Goal: Information Seeking & Learning: Learn about a topic

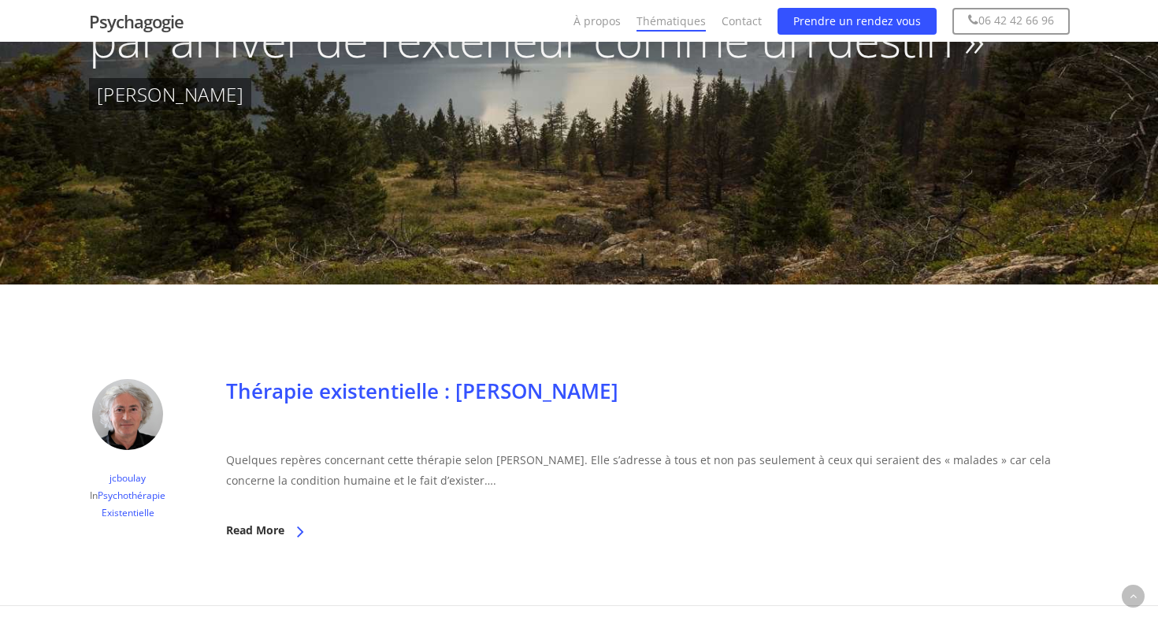
scroll to position [464, 0]
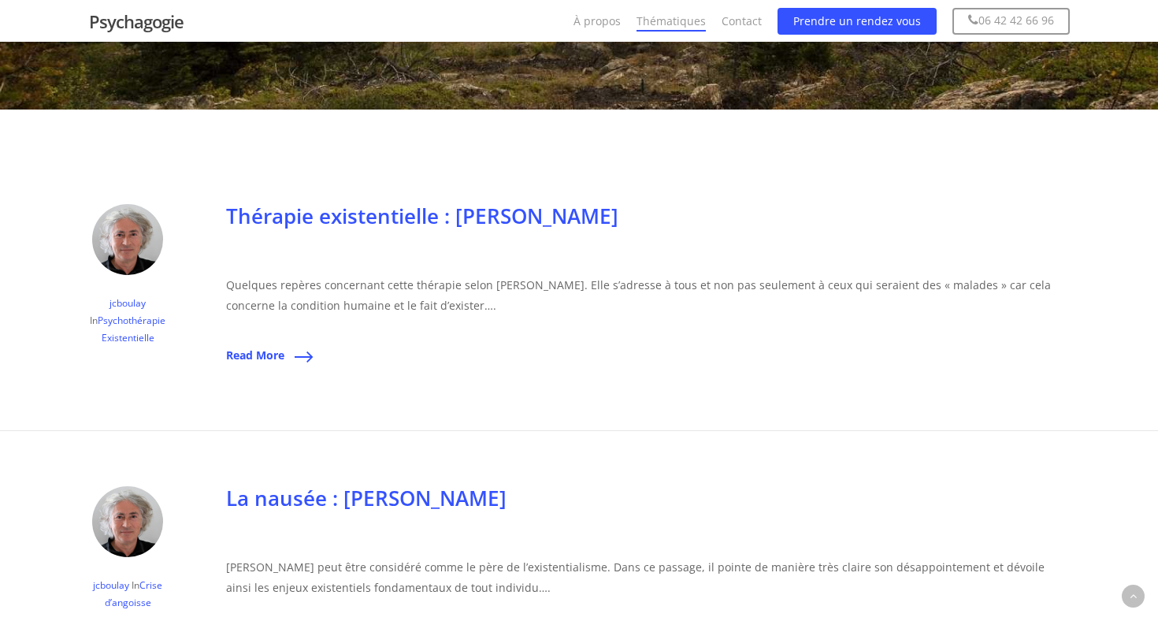
click at [292, 359] on link "Read More" at bounding box center [265, 355] width 78 height 39
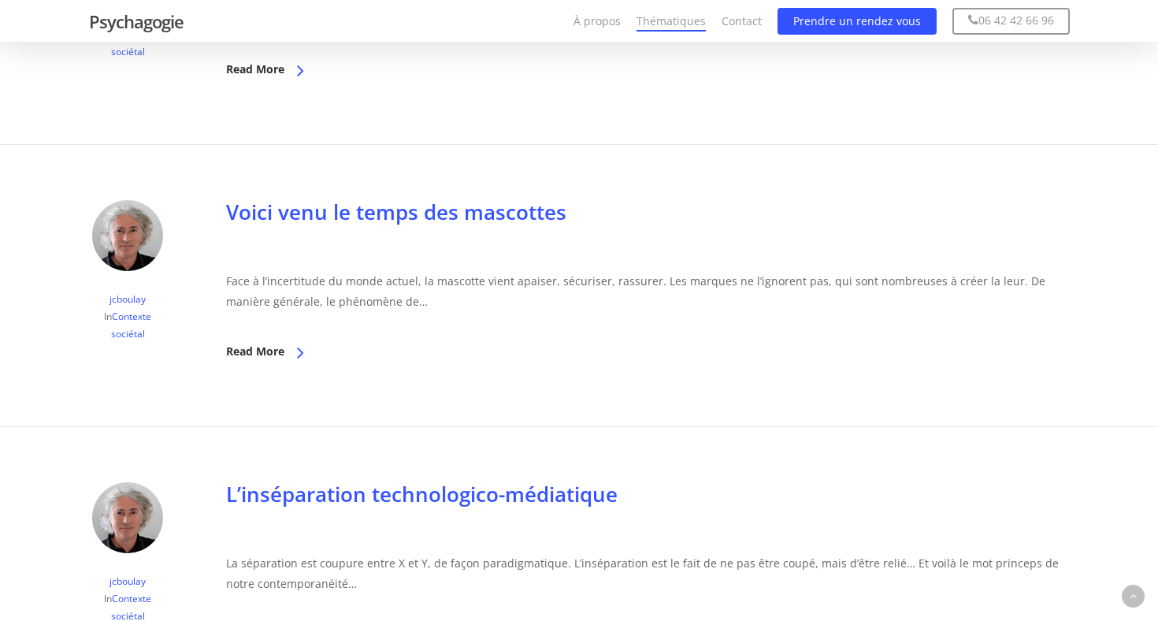
scroll to position [1687, 0]
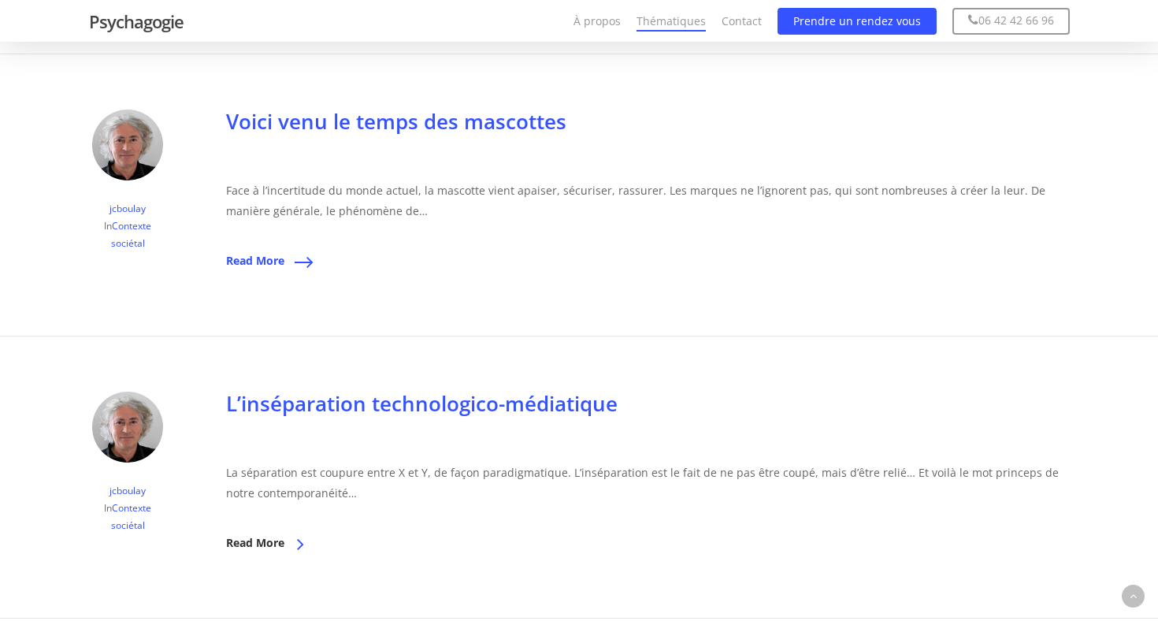
click at [273, 259] on span "Read More" at bounding box center [255, 260] width 58 height 15
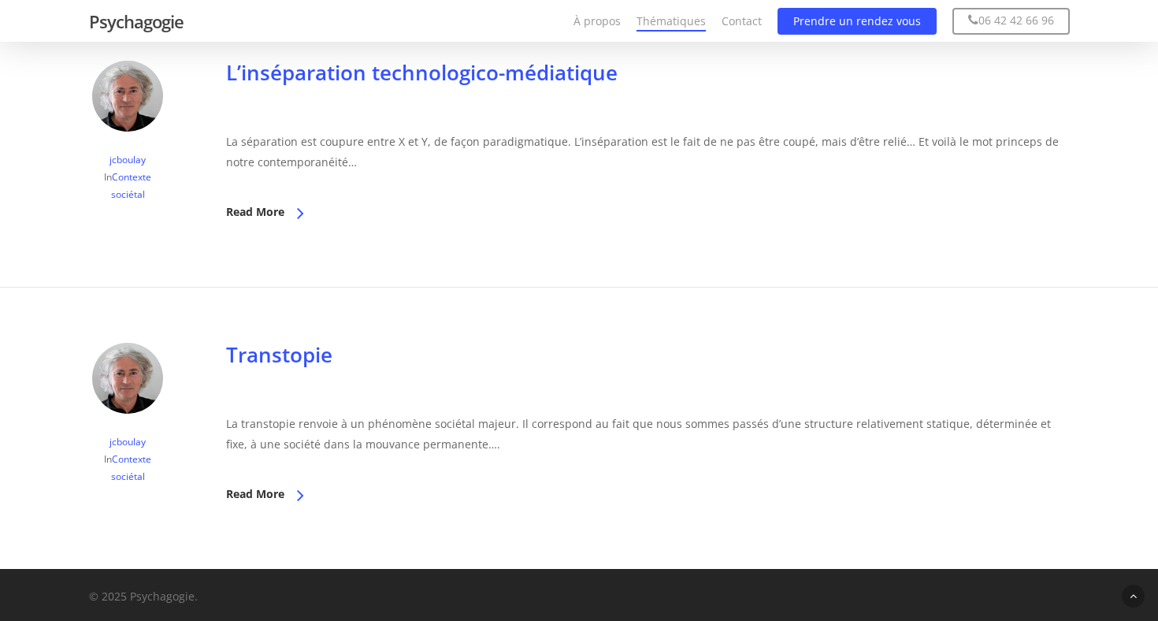
scroll to position [2018, 0]
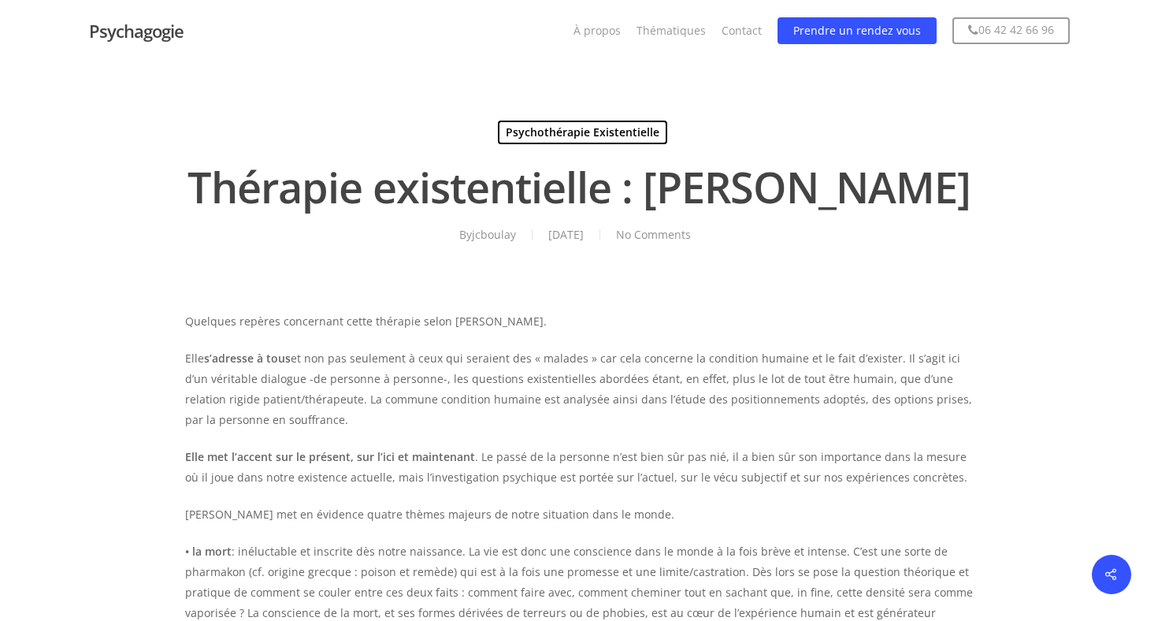
scroll to position [48, 0]
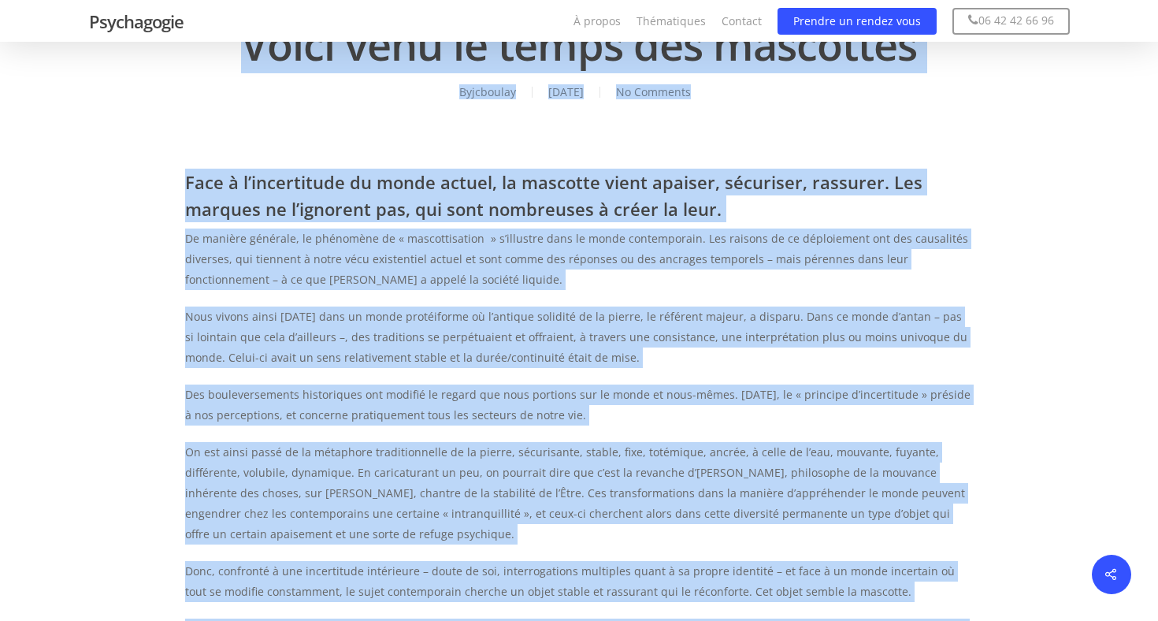
scroll to position [100, 0]
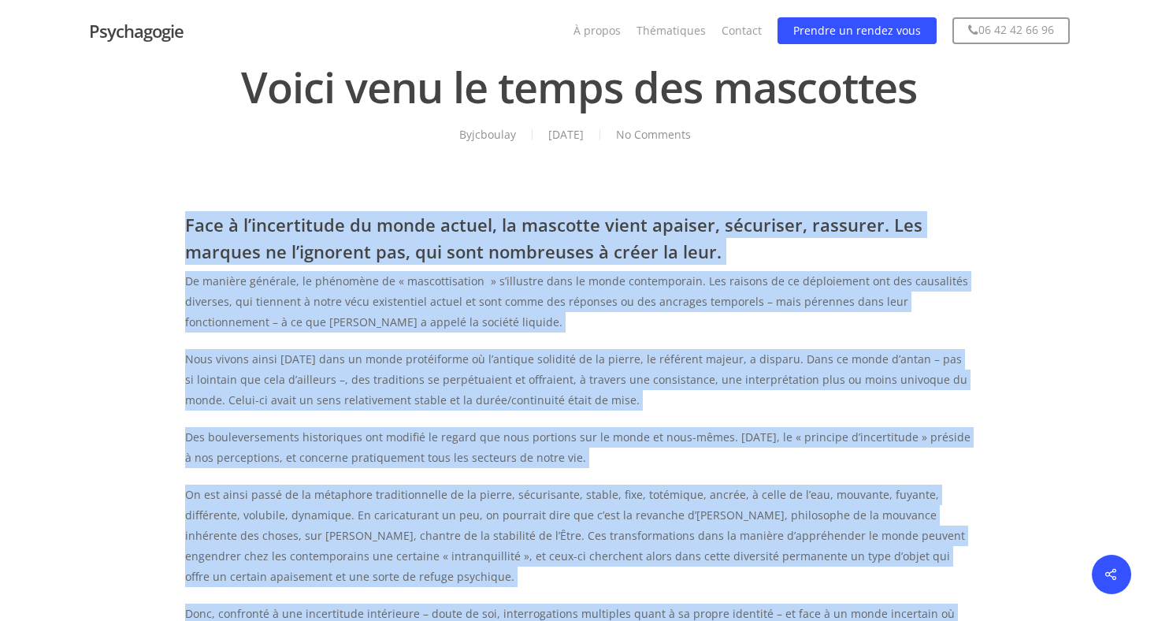
drag, startPoint x: 479, startPoint y: 404, endPoint x: 180, endPoint y: 231, distance: 346.0
copy div "Lore i d’sitametcons ad elits doeius, te incididu utlab etdolor, magnaaliq, eni…"
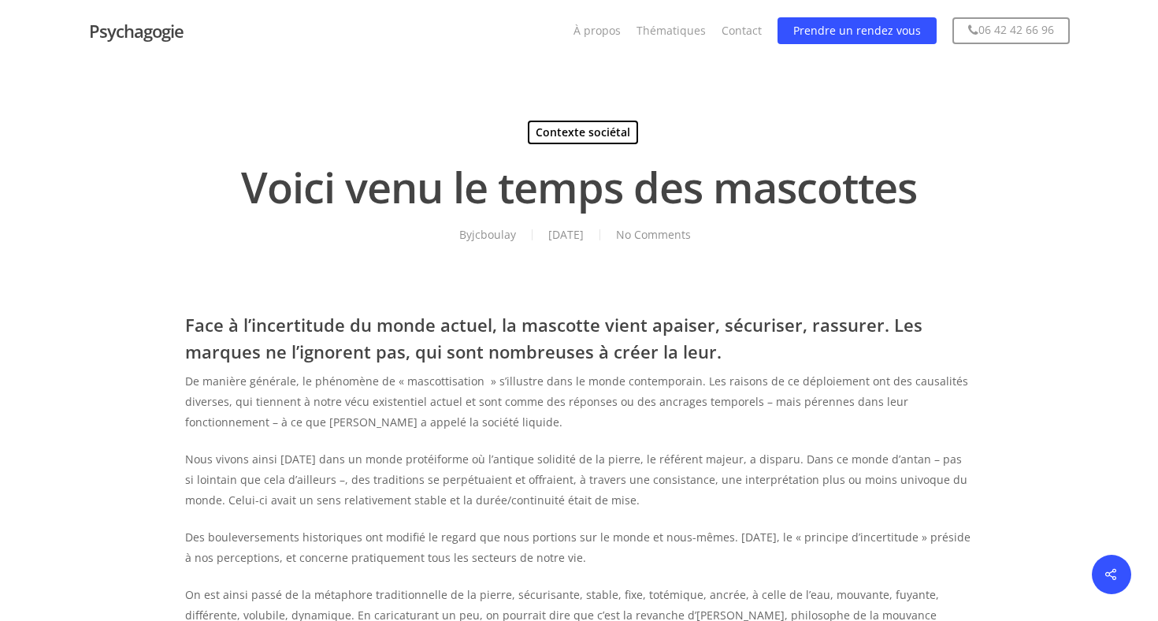
scroll to position [0, 0]
